Goal: Task Accomplishment & Management: Manage account settings

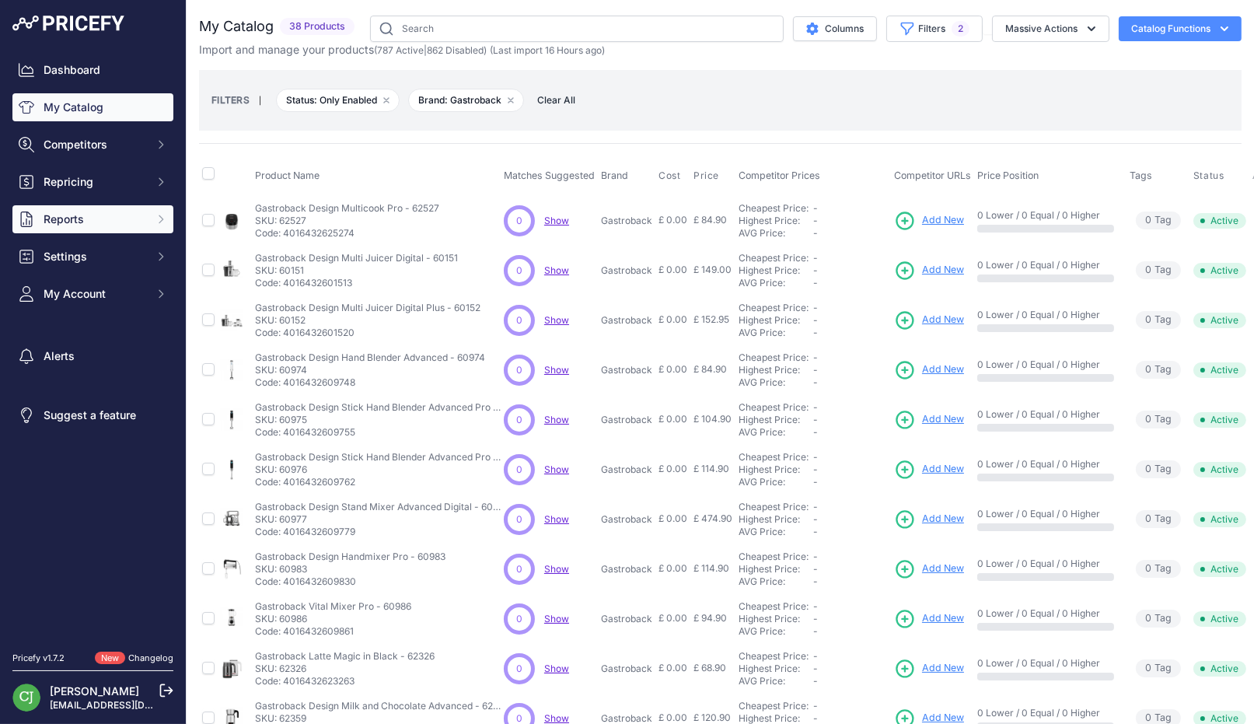
click at [117, 228] on button "Reports" at bounding box center [92, 219] width 161 height 28
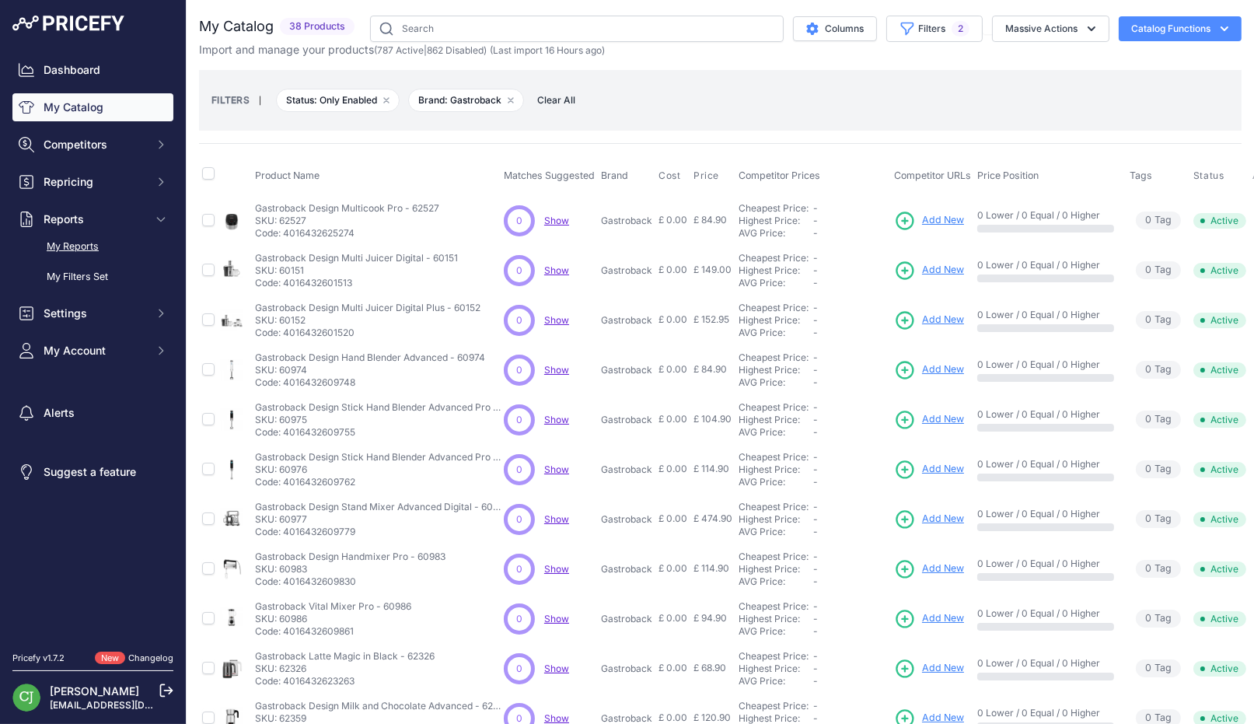
click at [92, 257] on link "My Reports" at bounding box center [92, 246] width 161 height 27
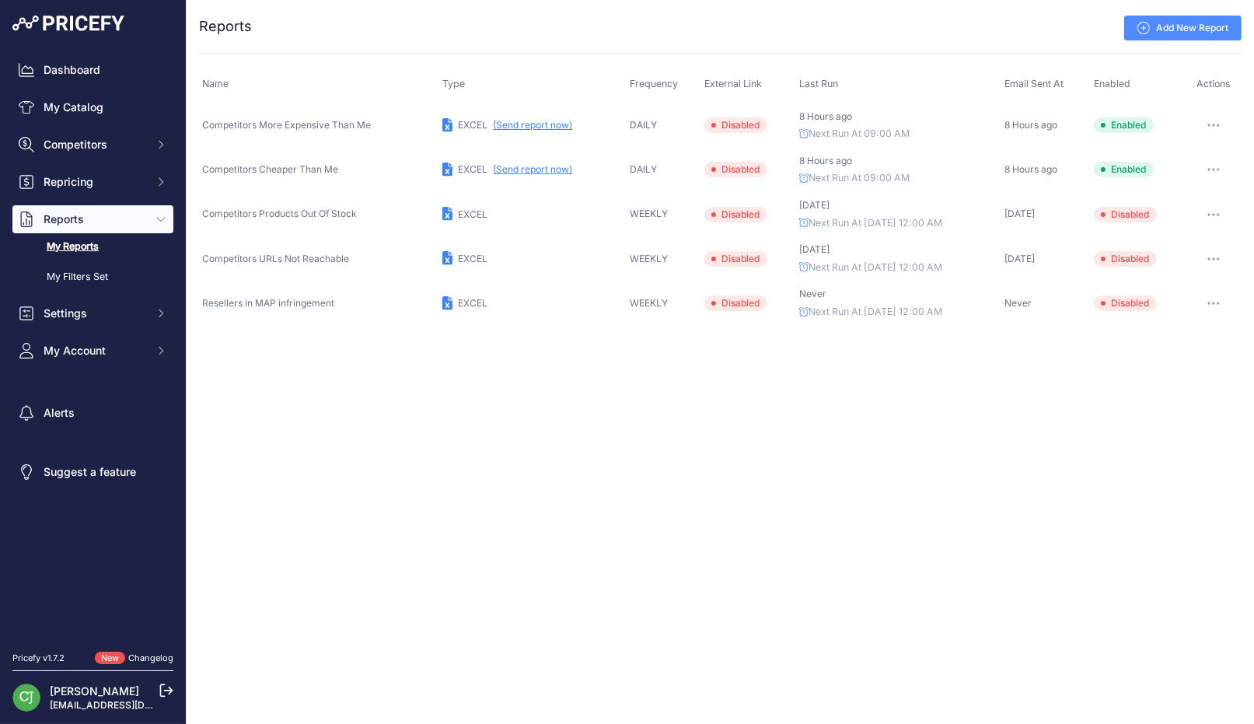
click at [1206, 123] on button "button" at bounding box center [1213, 125] width 31 height 22
click at [1201, 152] on link "Edit" at bounding box center [1188, 157] width 99 height 25
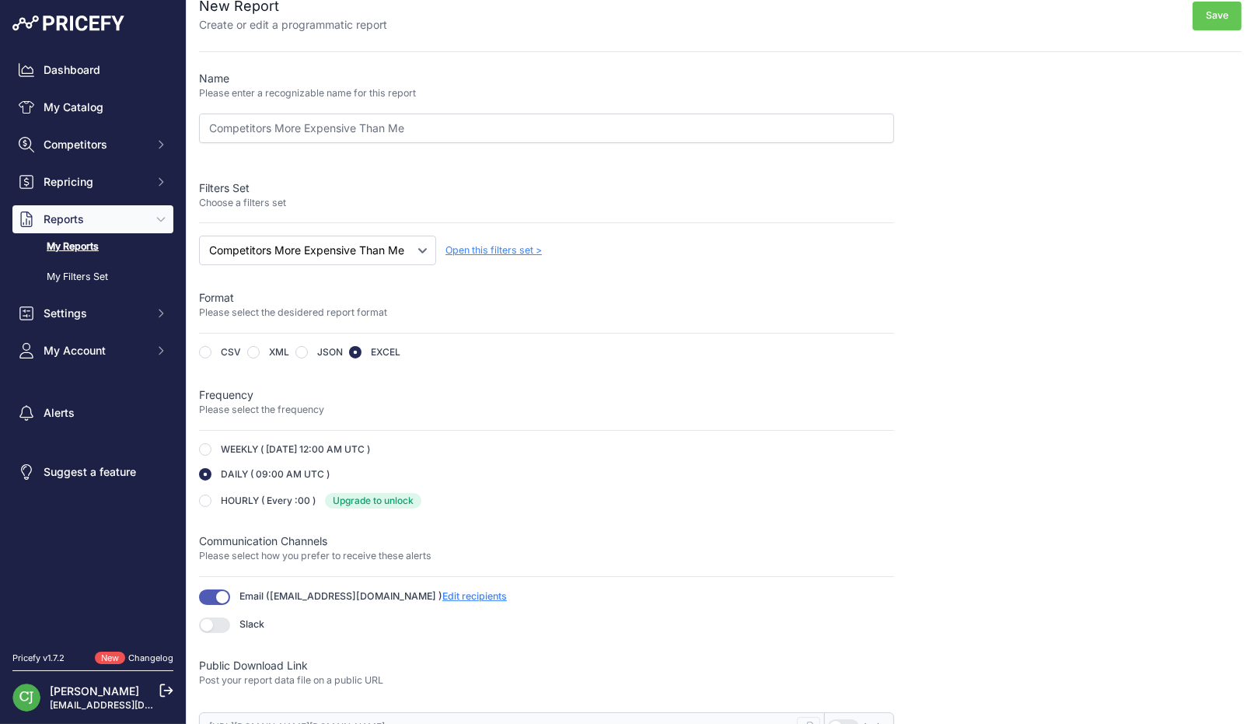
scroll to position [37, 0]
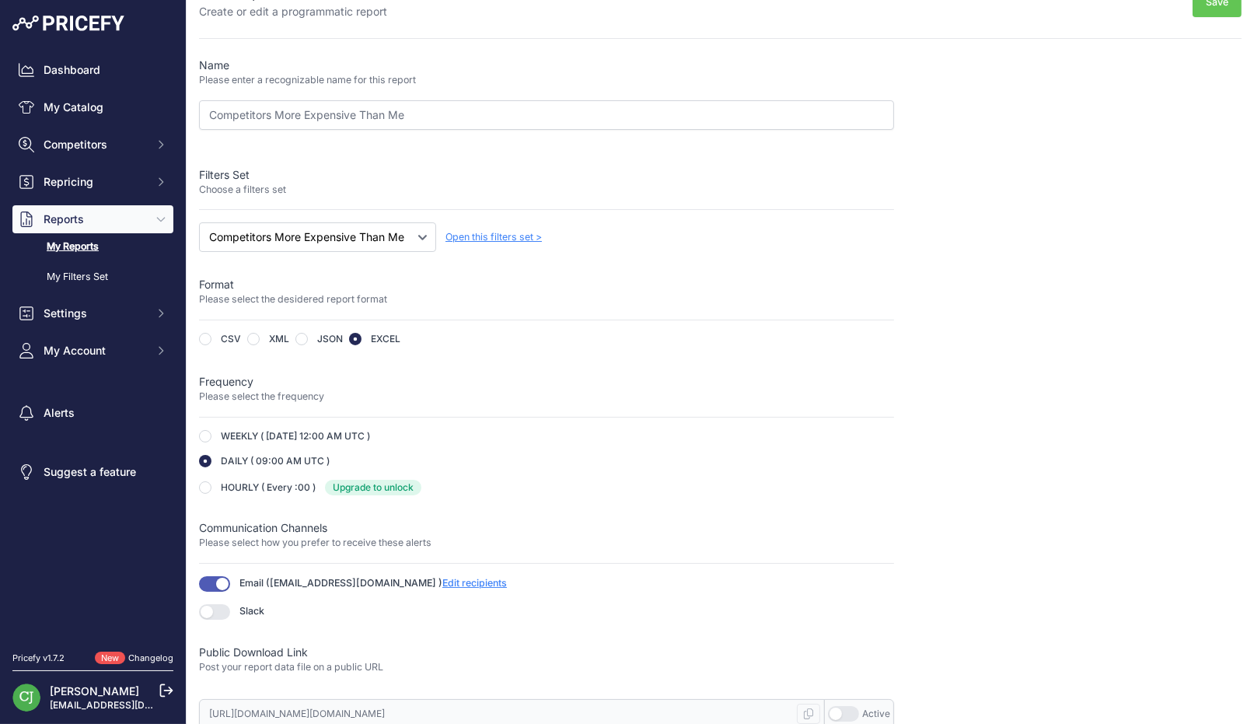
click at [455, 577] on span "Edit recipients" at bounding box center [474, 583] width 65 height 12
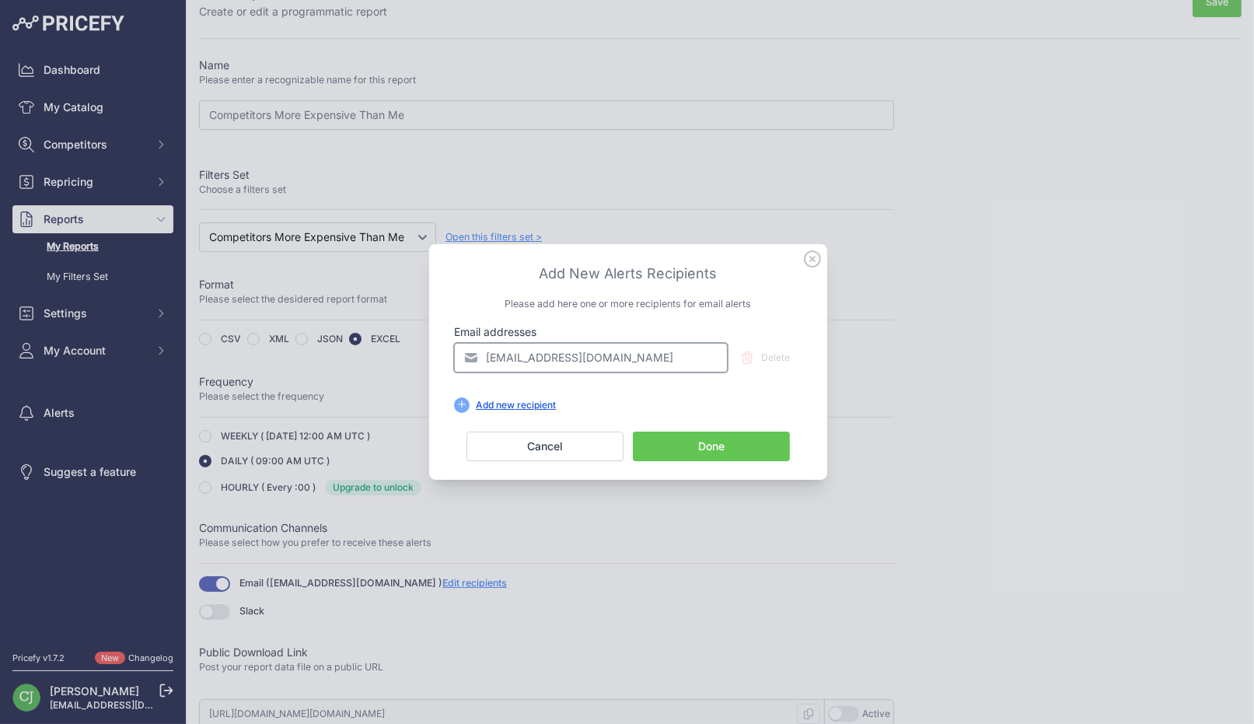
click at [521, 351] on input "[EMAIL_ADDRESS][DOMAIN_NAME]" at bounding box center [591, 358] width 274 height 30
drag, startPoint x: 511, startPoint y: 358, endPoint x: 485, endPoint y: 361, distance: 25.8
click at [485, 361] on input "[EMAIL_ADDRESS][DOMAIN_NAME]" at bounding box center [591, 358] width 274 height 30
type input "sam@energiseyourlife.com"
click at [707, 442] on button "Done" at bounding box center [711, 446] width 157 height 30
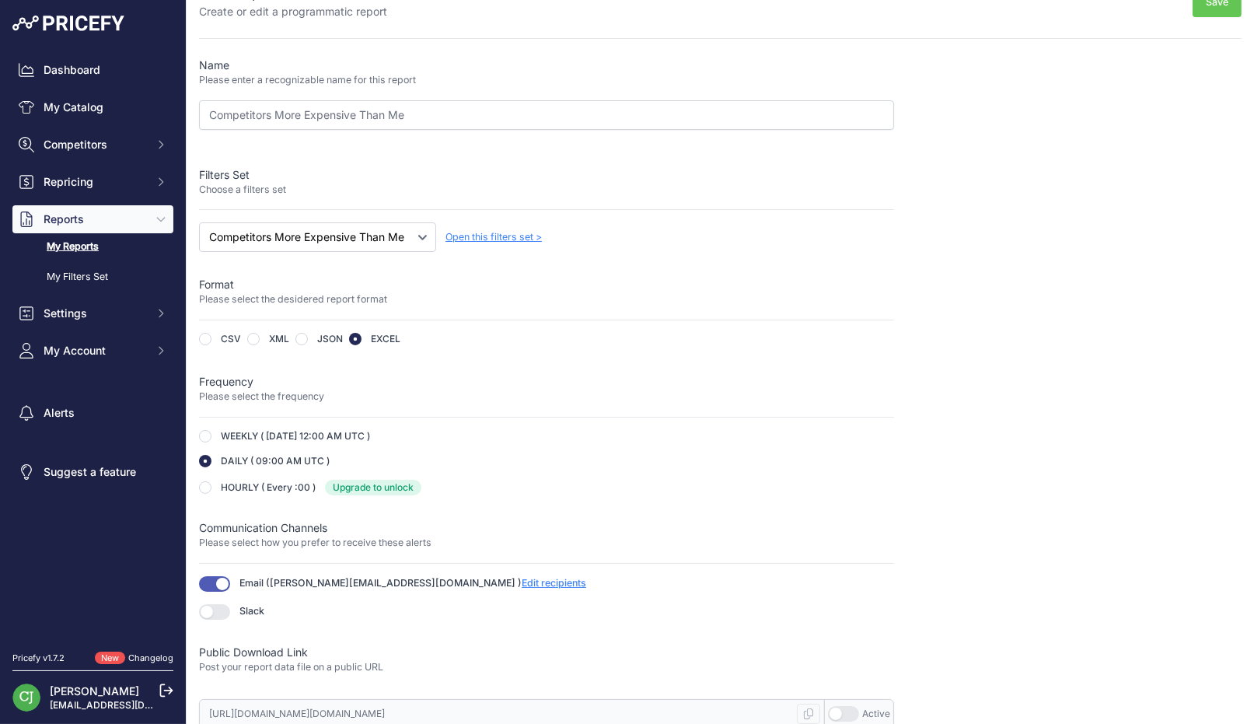
click at [1207, 6] on button "Save" at bounding box center [1216, 2] width 49 height 29
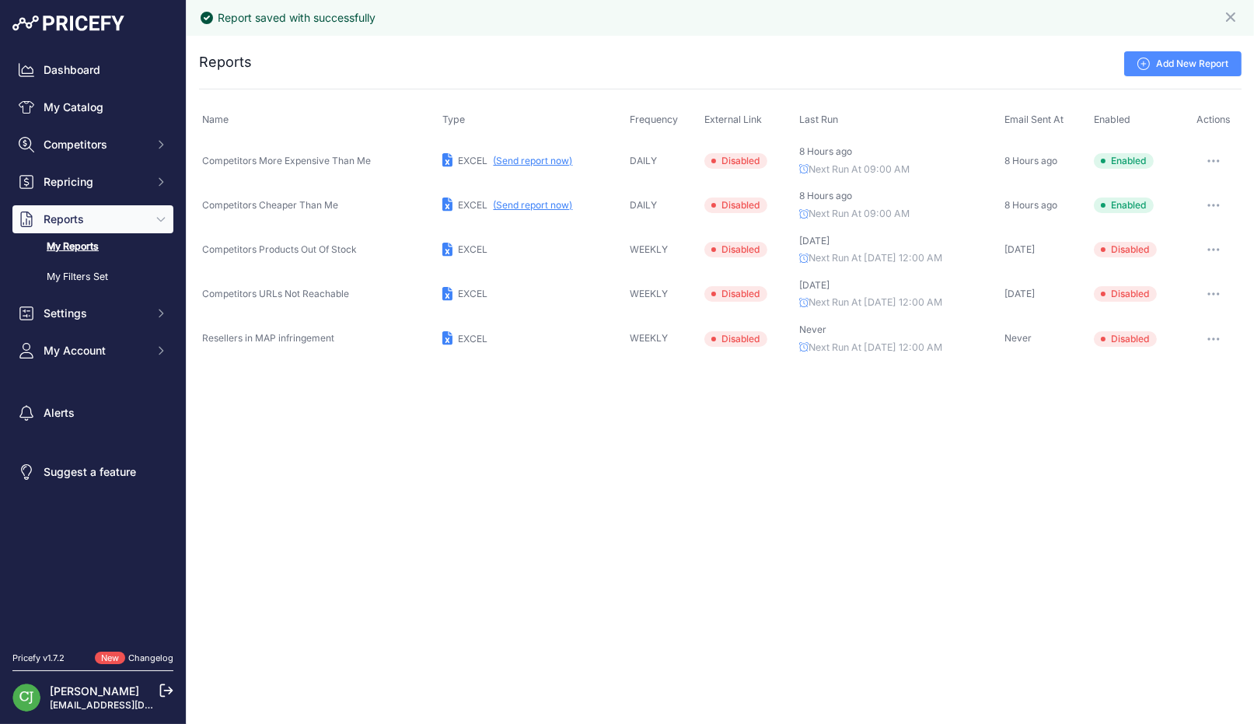
click at [1208, 206] on button "button" at bounding box center [1213, 205] width 31 height 22
click at [1192, 235] on link "Edit" at bounding box center [1188, 237] width 99 height 25
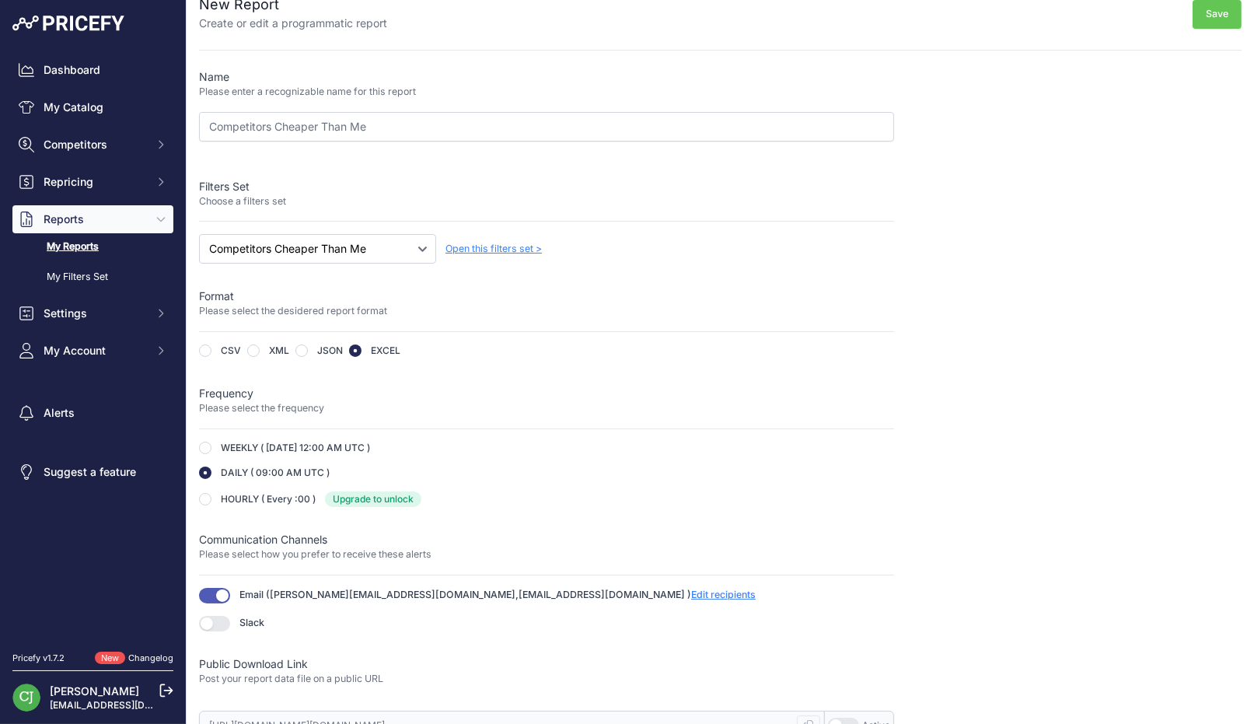
scroll to position [37, 0]
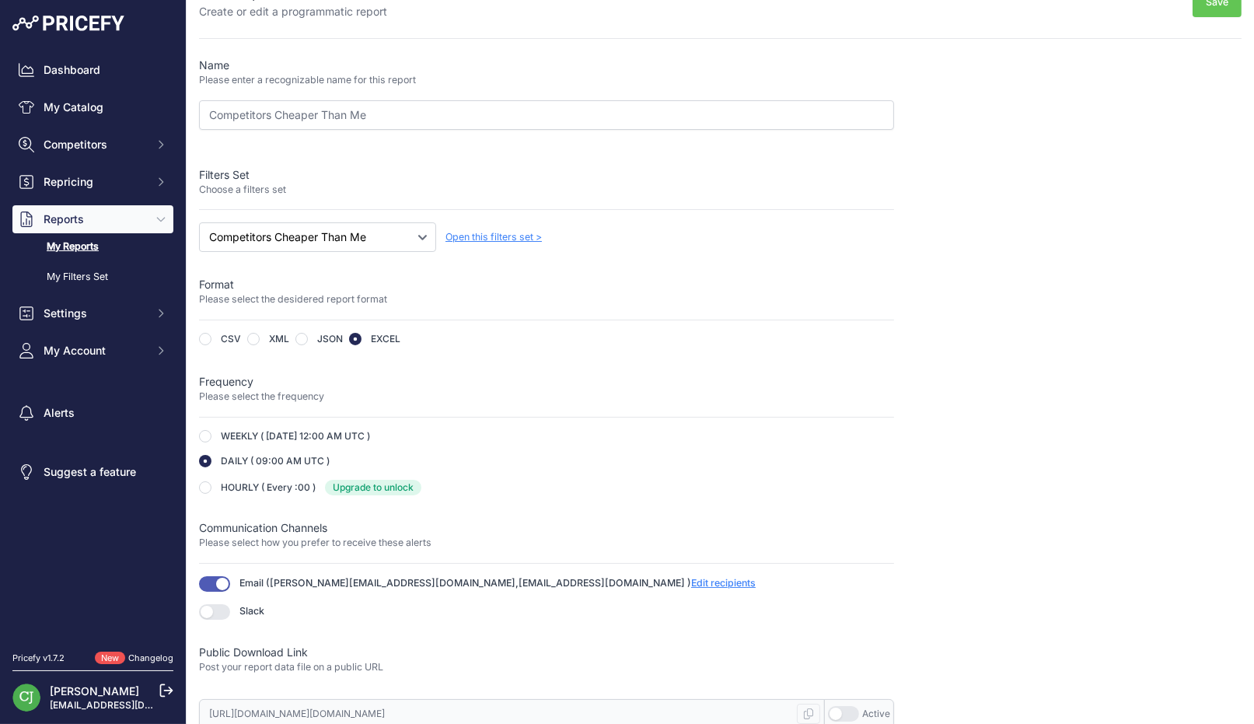
click at [691, 577] on span "Edit recipients" at bounding box center [723, 583] width 65 height 12
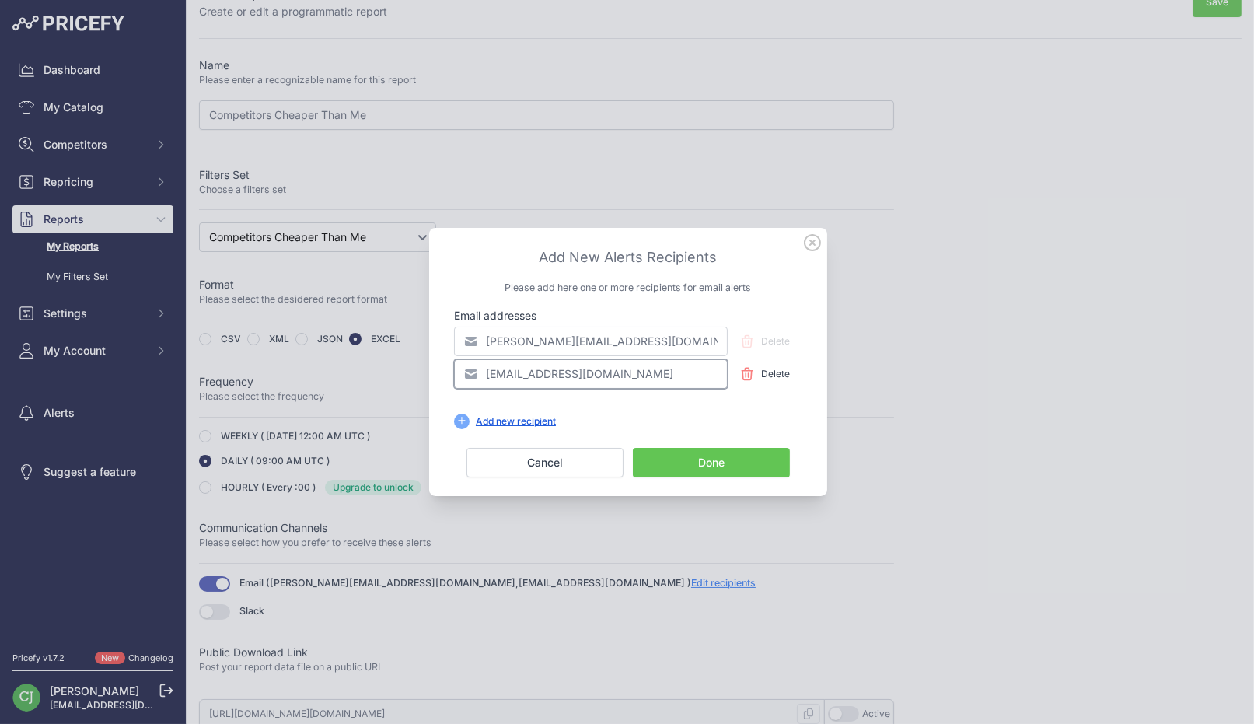
drag, startPoint x: 511, startPoint y: 375, endPoint x: 474, endPoint y: 378, distance: 37.4
click at [474, 378] on input "[EMAIL_ADDRESS][DOMAIN_NAME]" at bounding box center [591, 374] width 274 height 30
type input "sam@energiseyourlife.com"
click at [720, 463] on button "Done" at bounding box center [711, 463] width 157 height 30
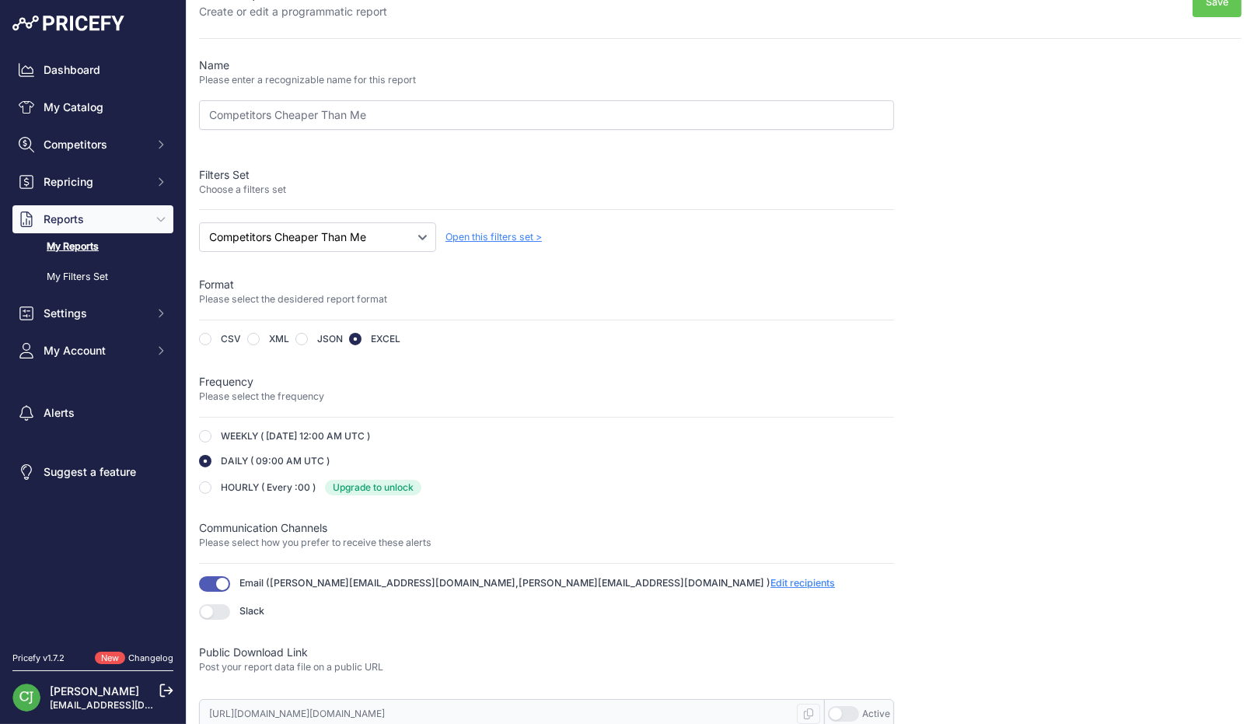
click at [1203, 2] on button "Save" at bounding box center [1216, 2] width 49 height 29
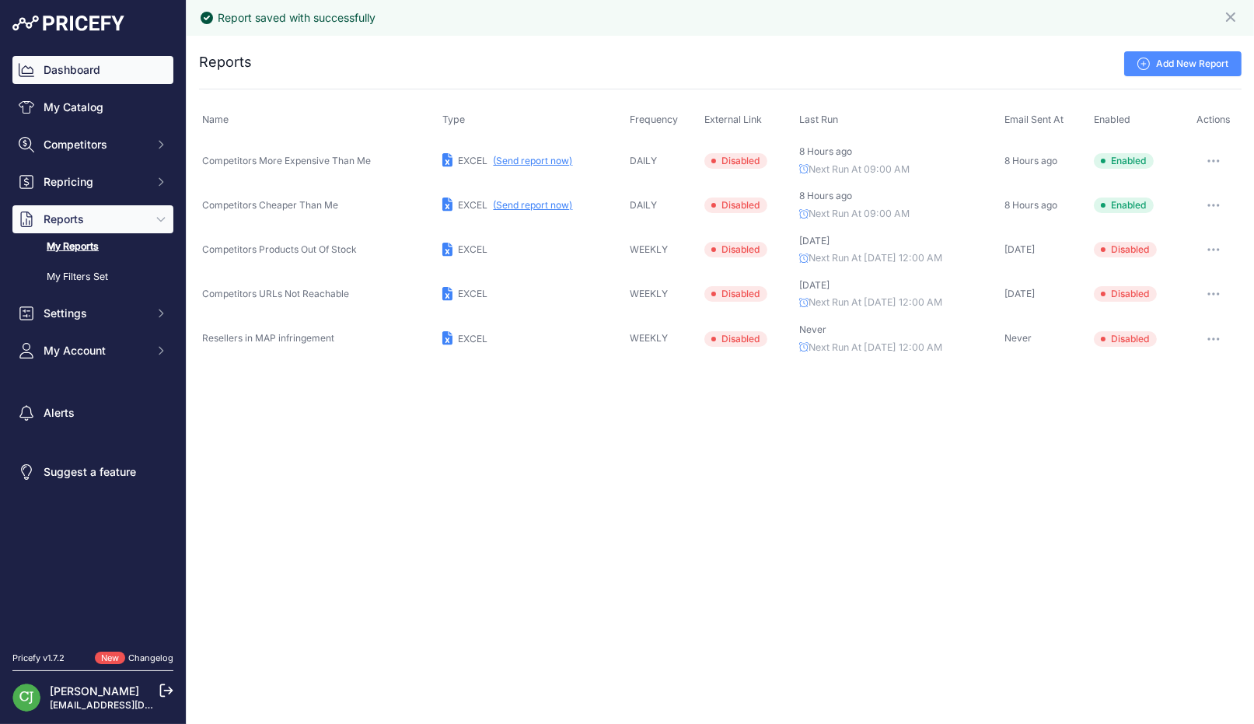
click at [119, 65] on link "Dashboard" at bounding box center [92, 70] width 161 height 28
